Goal: Information Seeking & Learning: Learn about a topic

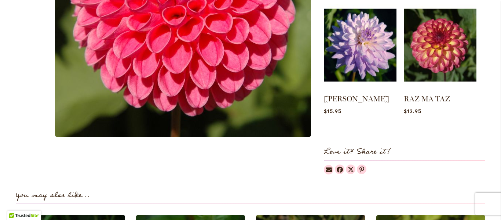
scroll to position [323, 0]
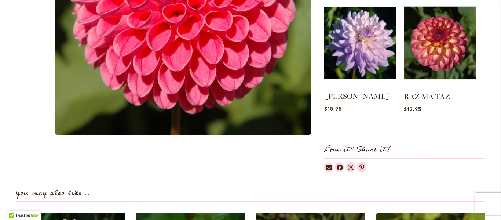
click at [354, 66] on img at bounding box center [361, 43] width 72 height 90
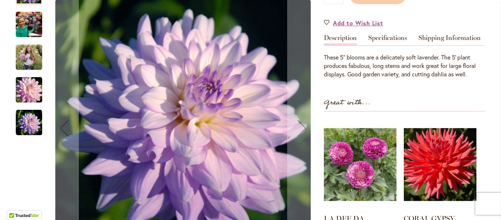
scroll to position [206, 0]
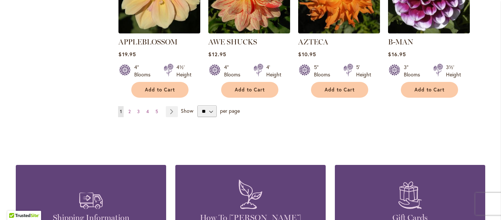
scroll to position [702, 0]
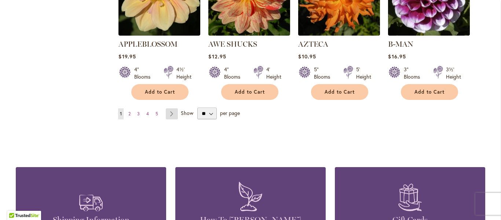
click at [175, 108] on link "Page Next" at bounding box center [172, 113] width 12 height 11
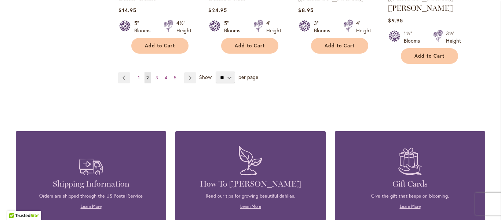
scroll to position [739, 0]
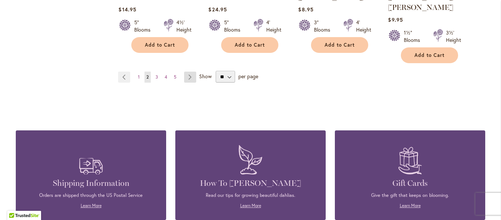
click at [195, 72] on link "Page Next" at bounding box center [190, 77] width 12 height 11
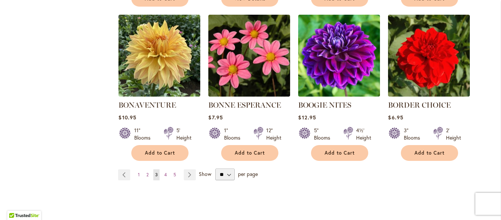
scroll to position [631, 0]
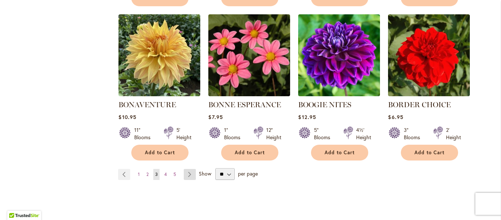
click at [191, 174] on link "Page Next" at bounding box center [190, 174] width 12 height 11
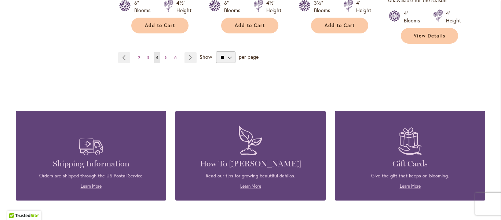
scroll to position [781, 0]
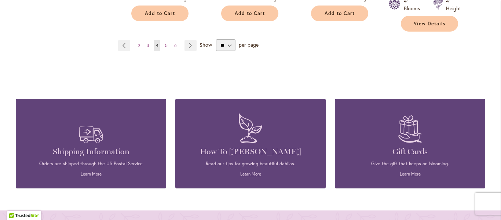
click at [200, 41] on span "Show" at bounding box center [206, 44] width 12 height 7
click at [216, 39] on select "** ** ** **" at bounding box center [225, 45] width 19 height 12
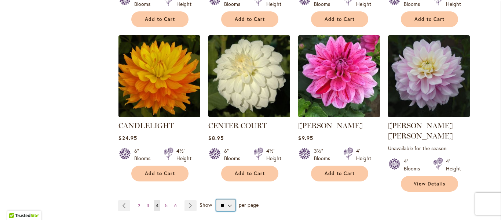
scroll to position [619, 0]
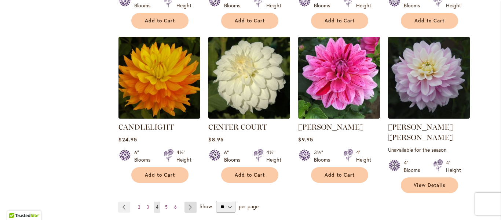
click at [192, 202] on link "Page Next" at bounding box center [191, 207] width 12 height 11
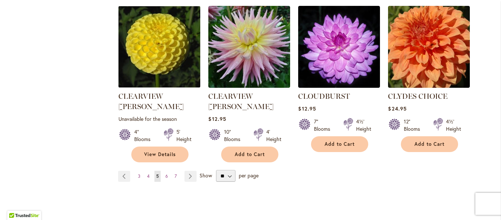
scroll to position [661, 0]
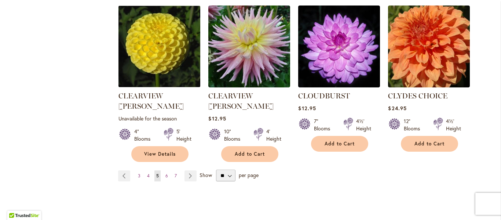
click at [204, 171] on span "Show" at bounding box center [206, 174] width 12 height 7
click at [216, 170] on select "** ** ** **" at bounding box center [225, 176] width 19 height 12
click at [206, 171] on span "Show" at bounding box center [206, 174] width 12 height 7
click at [216, 170] on select "** ** ** **" at bounding box center [225, 176] width 19 height 12
click at [191, 170] on link "Page Next" at bounding box center [191, 175] width 12 height 11
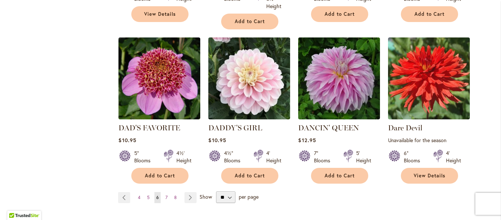
scroll to position [637, 0]
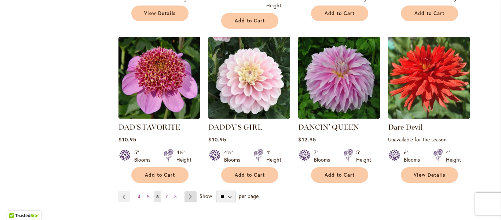
click at [192, 191] on link "Page Next" at bounding box center [191, 196] width 12 height 11
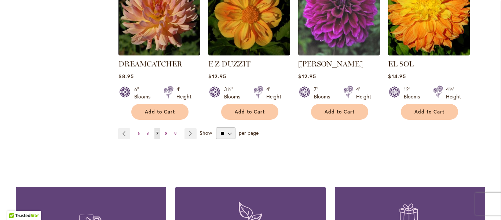
scroll to position [696, 0]
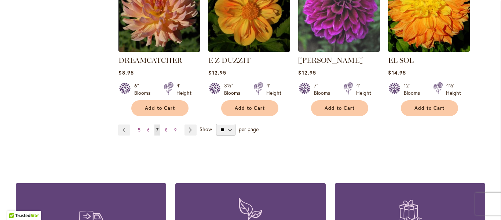
click at [204, 126] on span "Show" at bounding box center [206, 129] width 12 height 7
click at [216, 124] on select "** ** ** **" at bounding box center [225, 130] width 19 height 12
click at [192, 124] on link "Page Next" at bounding box center [191, 129] width 12 height 11
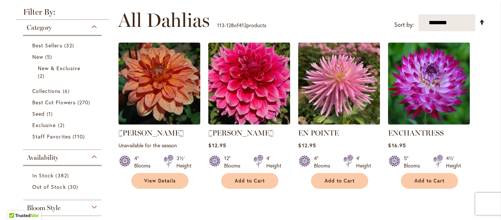
scroll to position [142, 0]
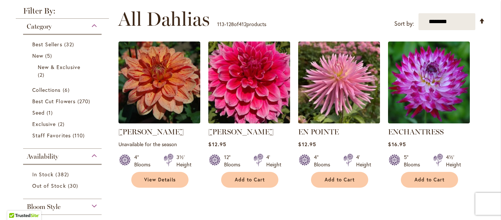
click at [255, 109] on img at bounding box center [250, 83] width 86 height 86
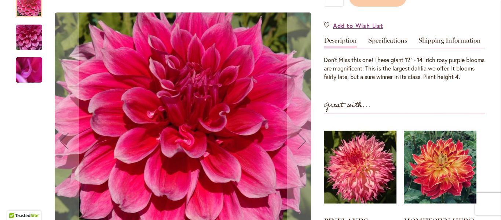
scroll to position [206, 0]
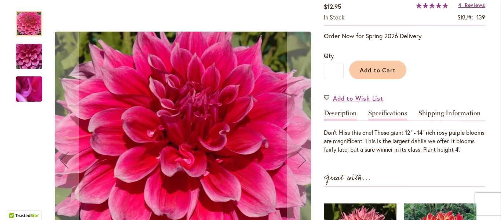
click at [392, 118] on link "Specifications" at bounding box center [388, 115] width 39 height 11
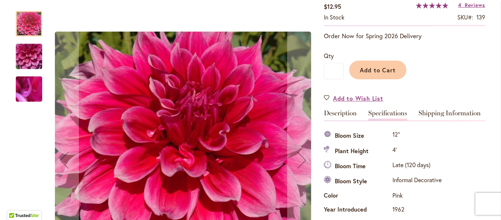
scroll to position [244, 0]
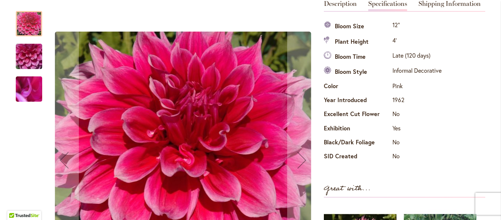
click at [30, 54] on img "EMORY PAUL" at bounding box center [29, 57] width 53 height 40
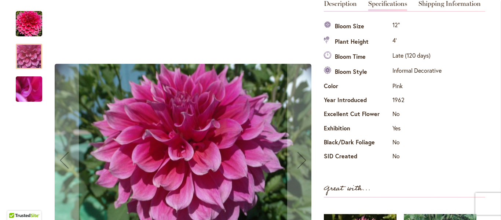
click at [34, 94] on img "EMORY PAUL" at bounding box center [29, 89] width 53 height 40
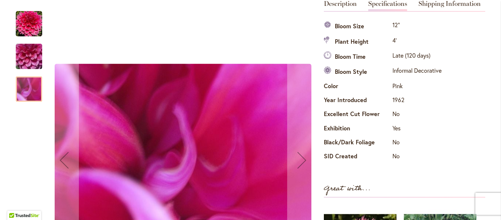
click at [30, 60] on img "EMORY PAUL" at bounding box center [29, 57] width 53 height 40
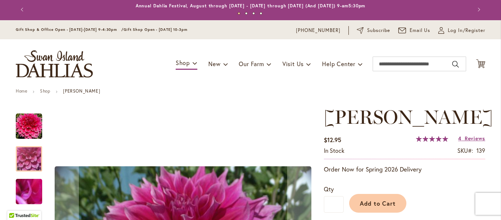
scroll to position [1, 0]
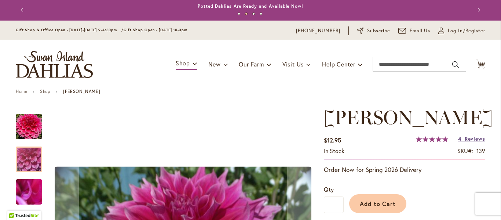
click at [472, 139] on span "Reviews" at bounding box center [475, 138] width 21 height 7
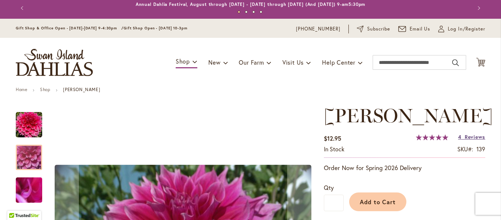
scroll to position [0, 0]
